Goal: Task Accomplishment & Management: Complete application form

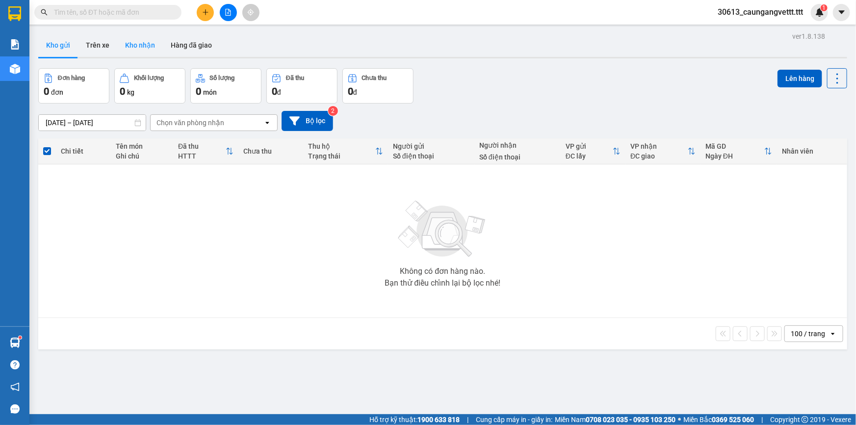
click at [151, 46] on button "Kho nhận" at bounding box center [140, 45] width 46 height 24
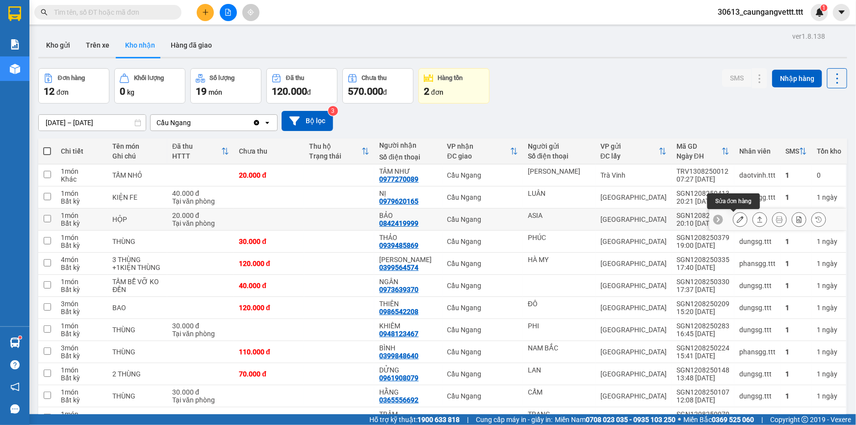
click at [737, 221] on icon at bounding box center [740, 219] width 7 height 7
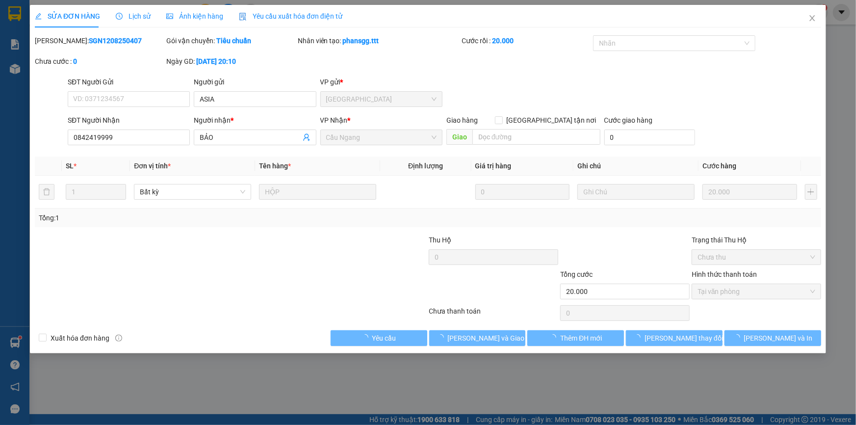
type input "ASIA"
type input "0842419999"
type input "BẢO"
type input "20.000"
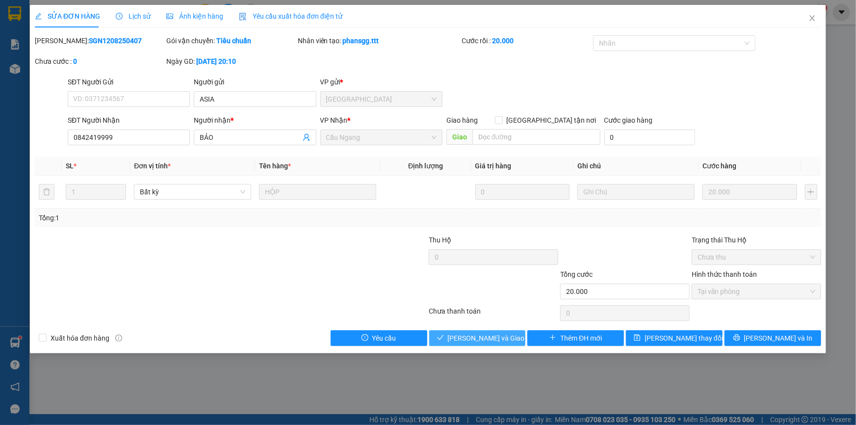
click at [489, 340] on span "[PERSON_NAME] và Giao hàng" at bounding box center [495, 338] width 94 height 11
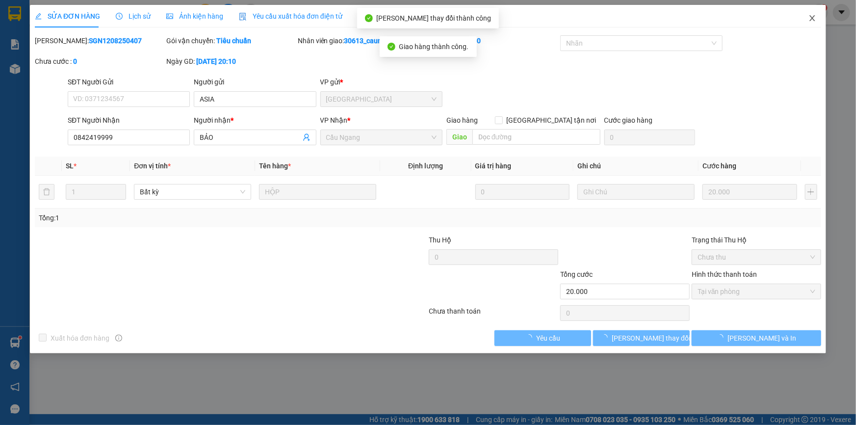
click at [810, 20] on icon "close" at bounding box center [812, 18] width 8 height 8
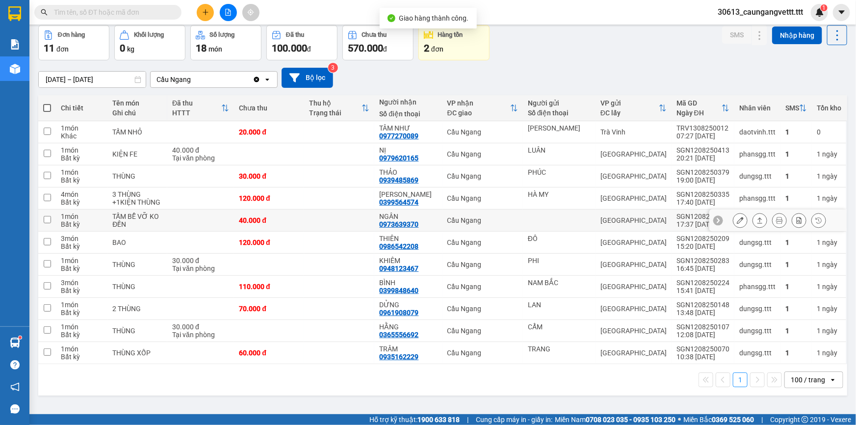
scroll to position [45, 0]
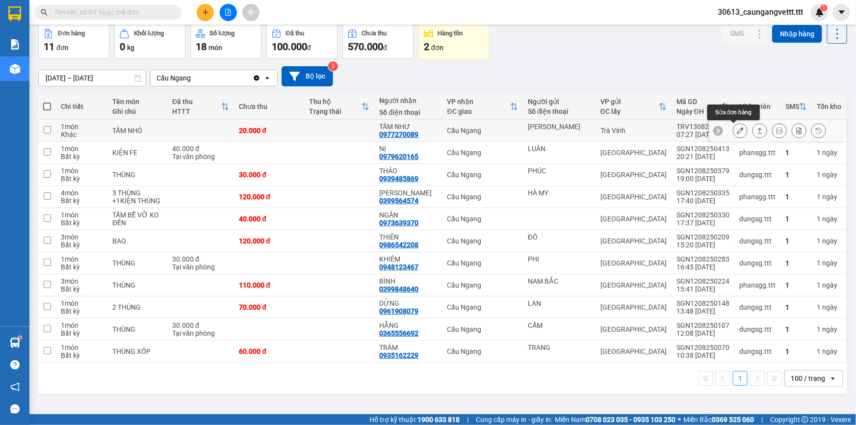
click at [733, 130] on button at bounding box center [740, 130] width 14 height 17
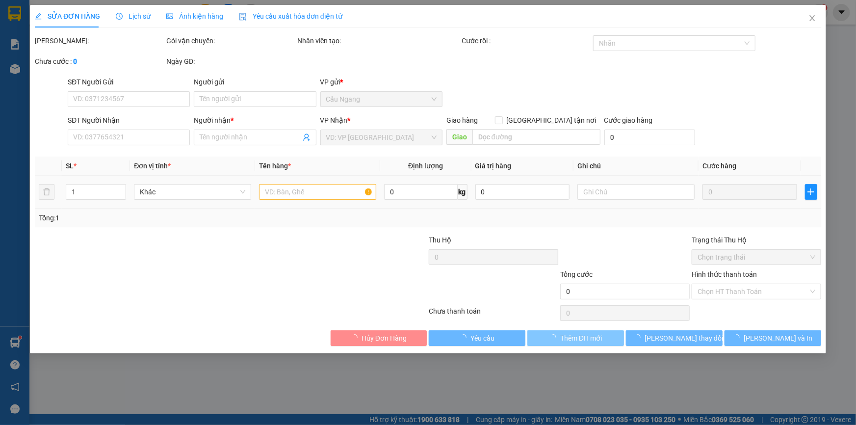
type input "[PERSON_NAME]"
type input "0977270089"
type input "TÂM NHƯ"
type input "20.000"
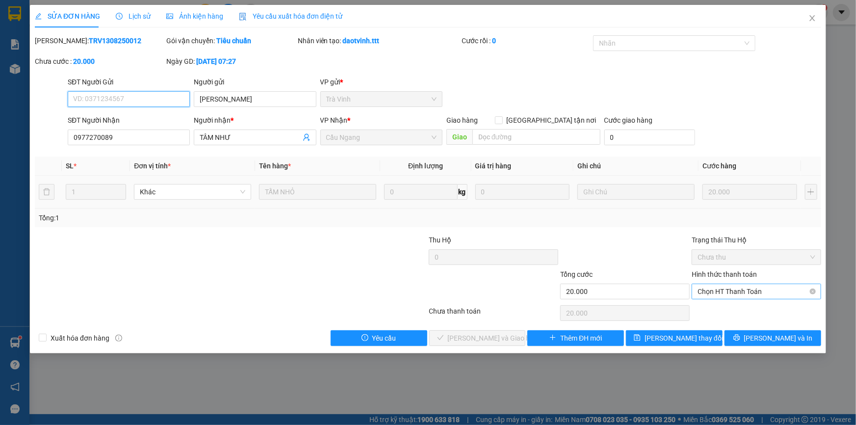
click at [768, 292] on span "Chọn HT Thanh Toán" at bounding box center [756, 291] width 118 height 15
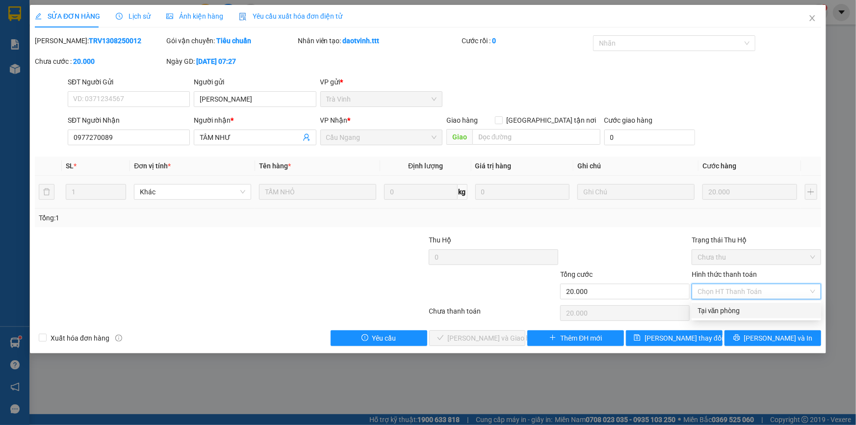
click at [750, 310] on div "Tại văn phòng" at bounding box center [756, 310] width 118 height 11
type input "0"
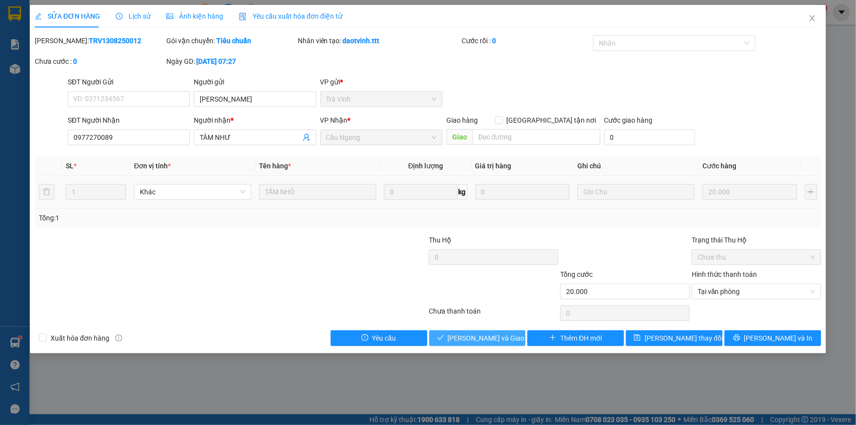
click at [468, 334] on span "[PERSON_NAME] và Giao hàng" at bounding box center [495, 338] width 94 height 11
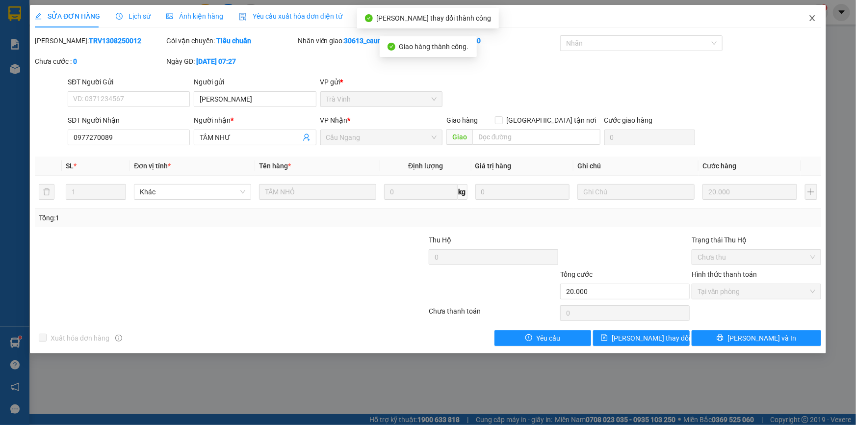
click at [813, 19] on icon "close" at bounding box center [811, 18] width 5 height 6
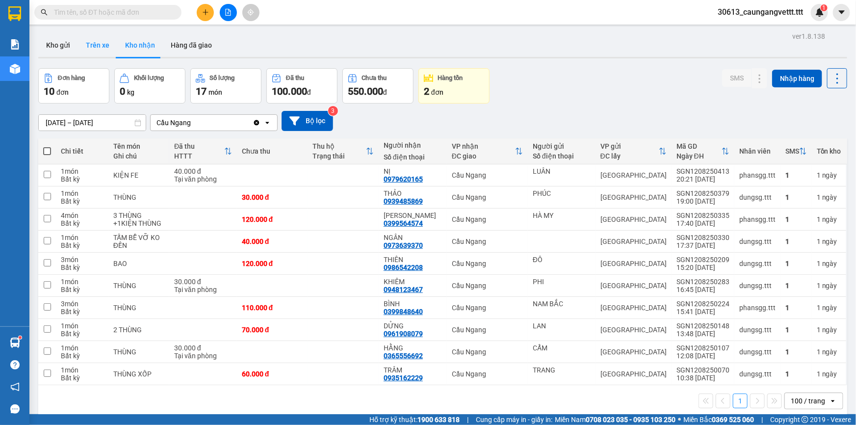
click at [96, 45] on button "Trên xe" at bounding box center [97, 45] width 39 height 24
